Goal: Task Accomplishment & Management: Use online tool/utility

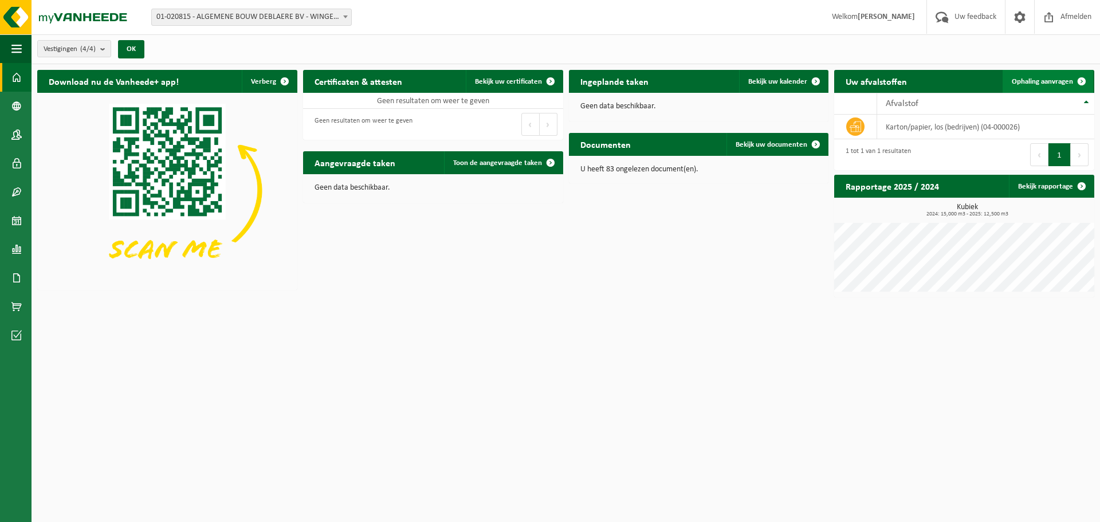
click at [1062, 82] on span "Ophaling aanvragen" at bounding box center [1041, 81] width 61 height 7
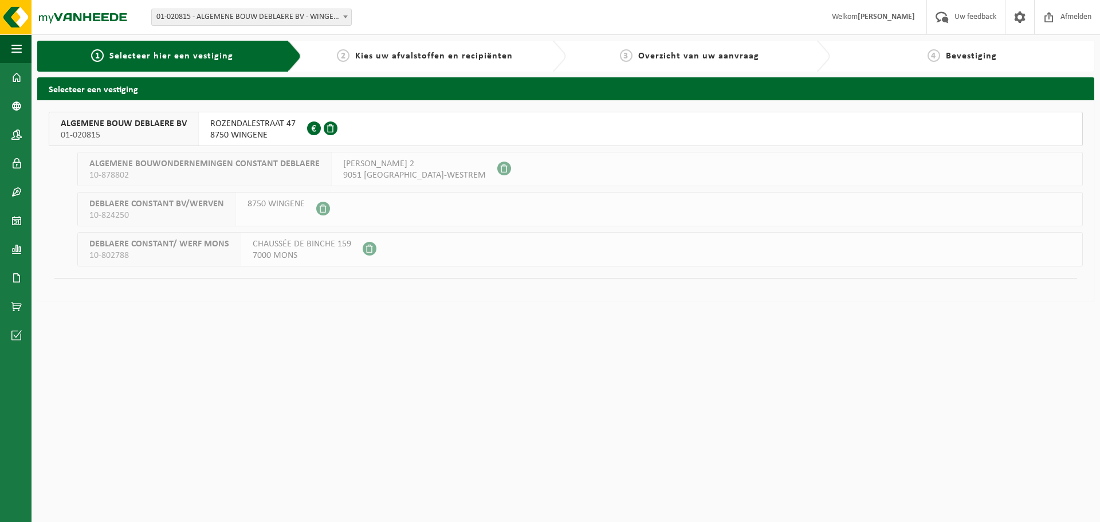
click at [237, 135] on span "8750 WINGENE" at bounding box center [252, 134] width 85 height 11
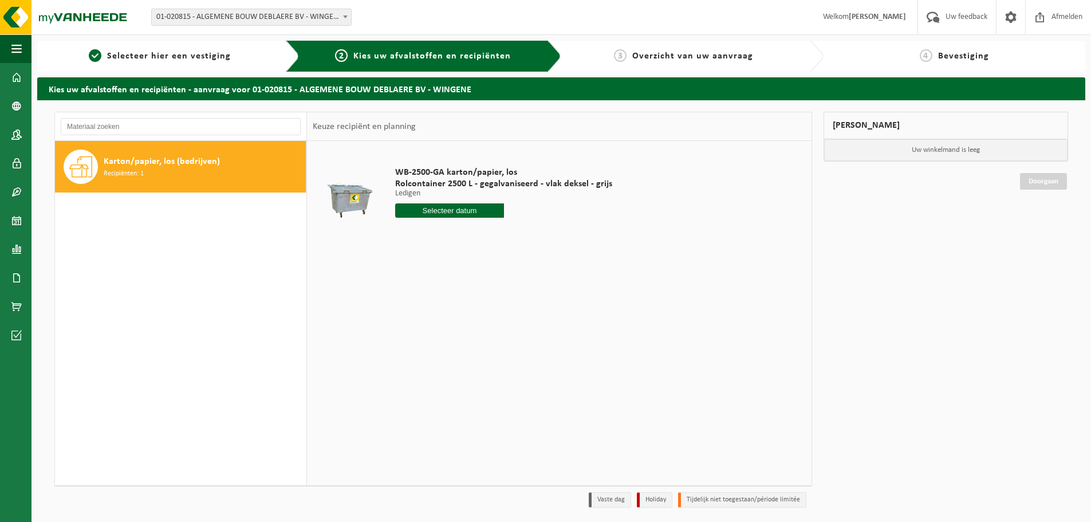
click at [486, 211] on input "text" at bounding box center [449, 210] width 109 height 14
click at [523, 241] on icon at bounding box center [525, 236] width 18 height 18
click at [403, 274] on div "1" at bounding box center [406, 275] width 20 height 18
type input "Van 2025-09-01"
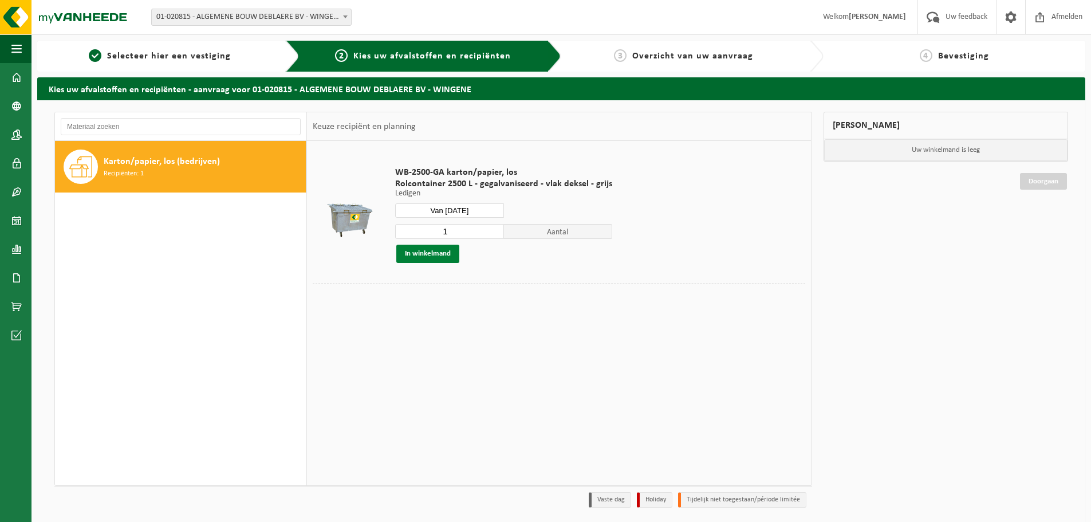
click at [434, 246] on button "In winkelmand" at bounding box center [427, 254] width 63 height 18
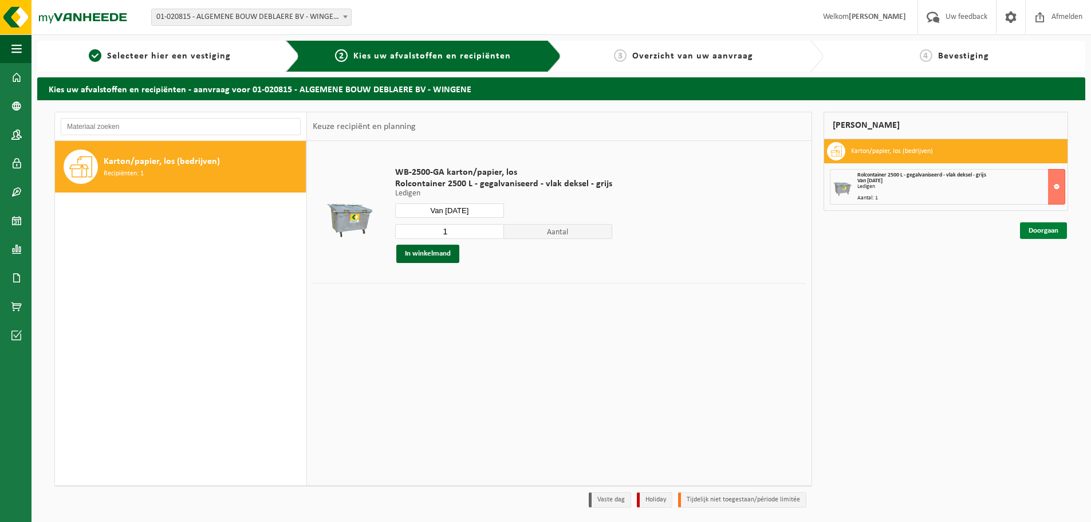
click at [1049, 226] on link "Doorgaan" at bounding box center [1043, 230] width 47 height 17
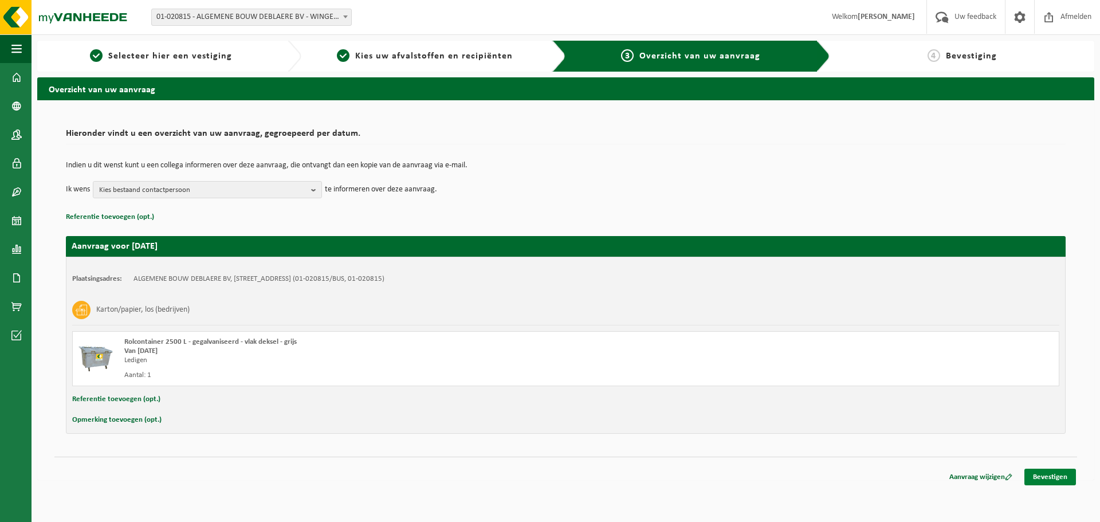
click at [1054, 482] on link "Bevestigen" at bounding box center [1050, 476] width 52 height 17
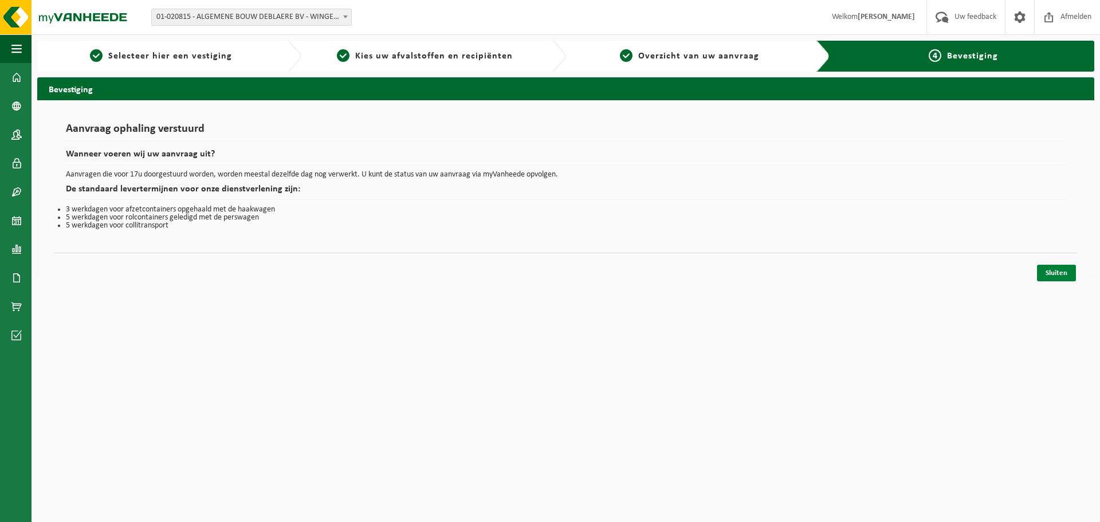
click at [1056, 278] on link "Sluiten" at bounding box center [1056, 273] width 39 height 17
